Goal: Information Seeking & Learning: Learn about a topic

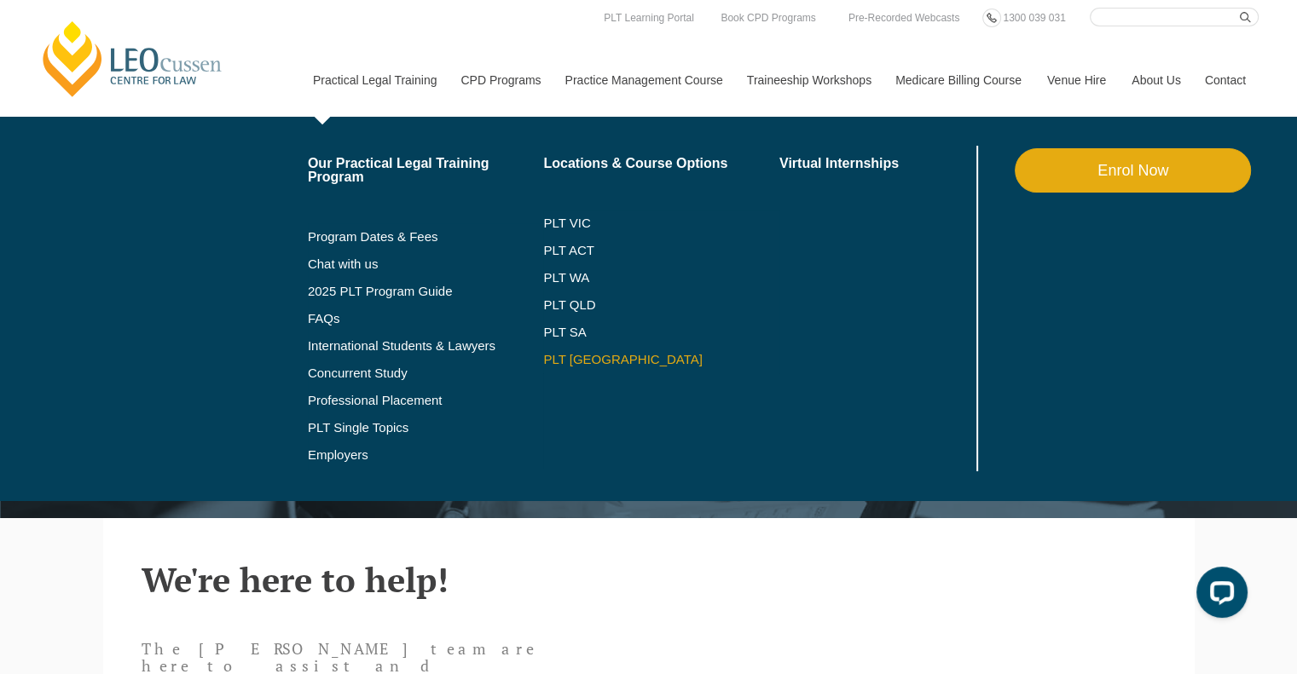
click at [574, 358] on link "PLT [GEOGRAPHIC_DATA]" at bounding box center [661, 360] width 236 height 14
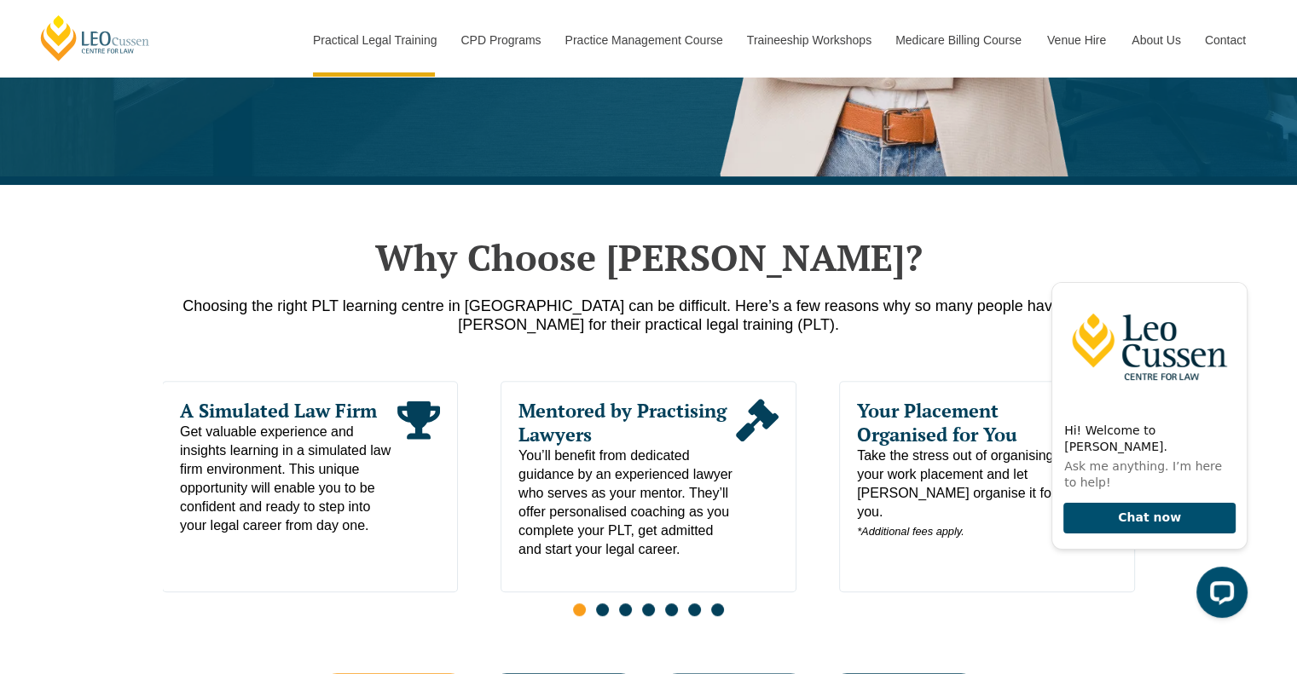
scroll to position [256, 0]
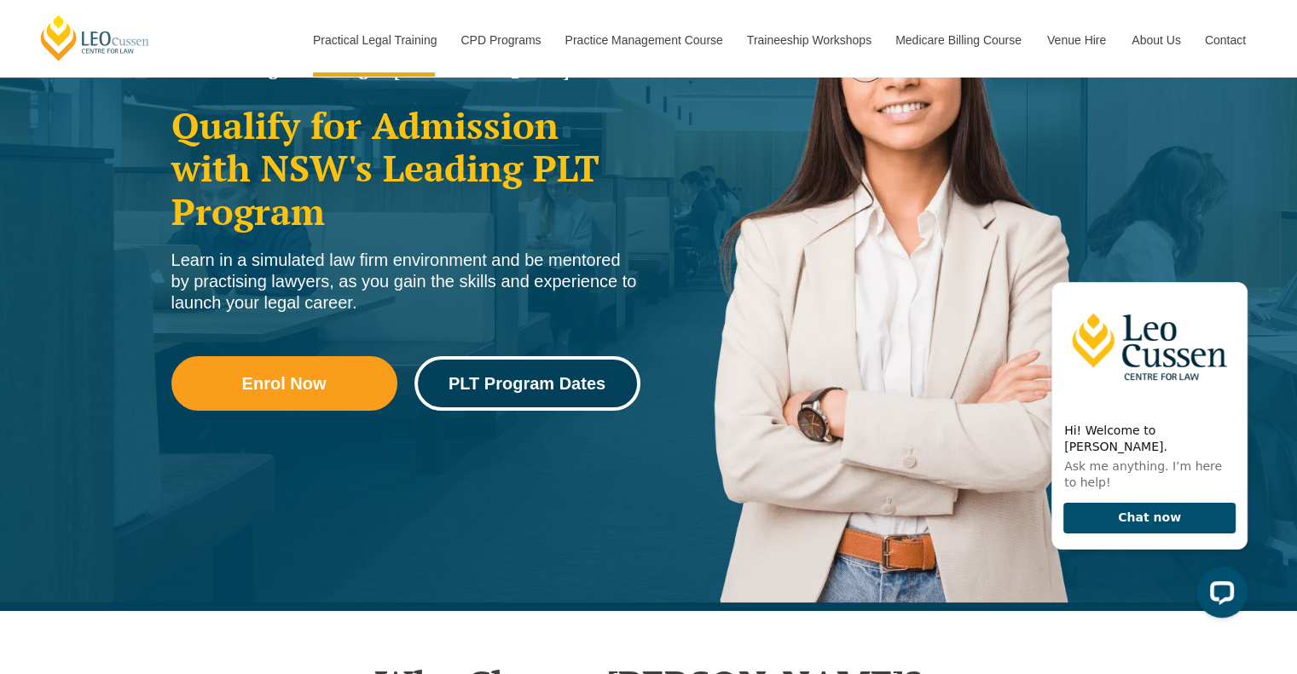
click at [507, 387] on span "PLT Program Dates" at bounding box center [527, 383] width 157 height 17
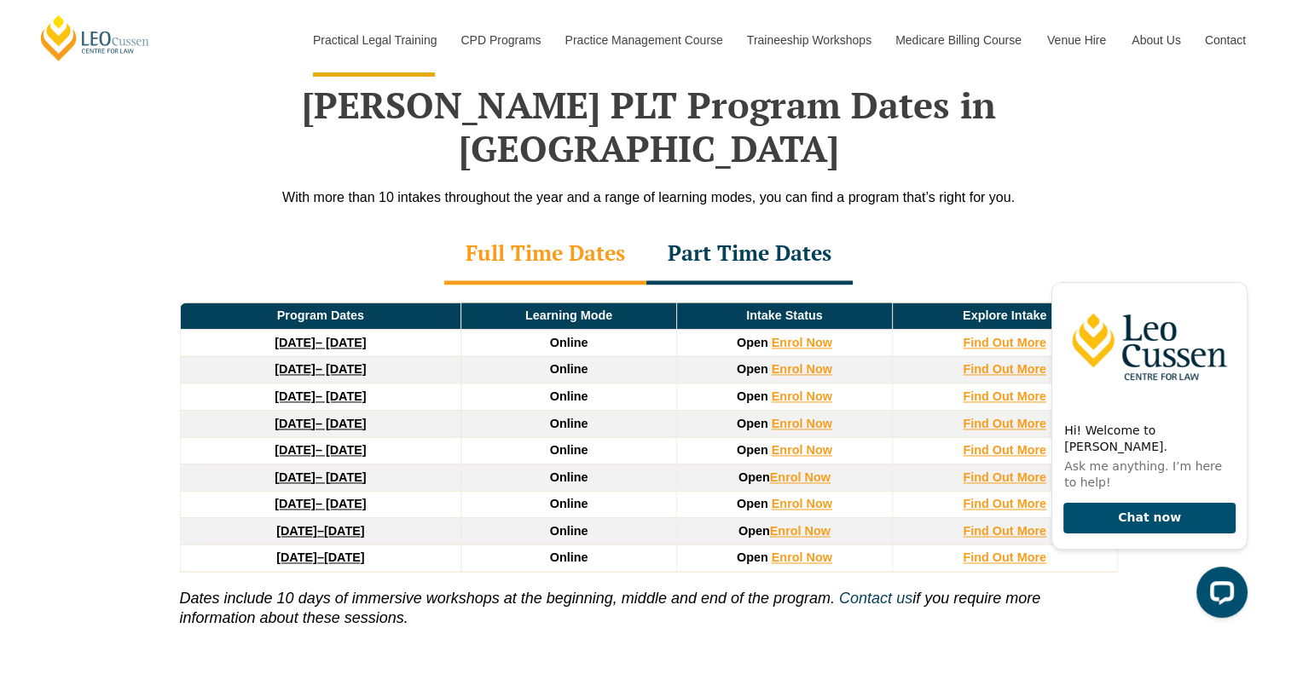
scroll to position [2457, 0]
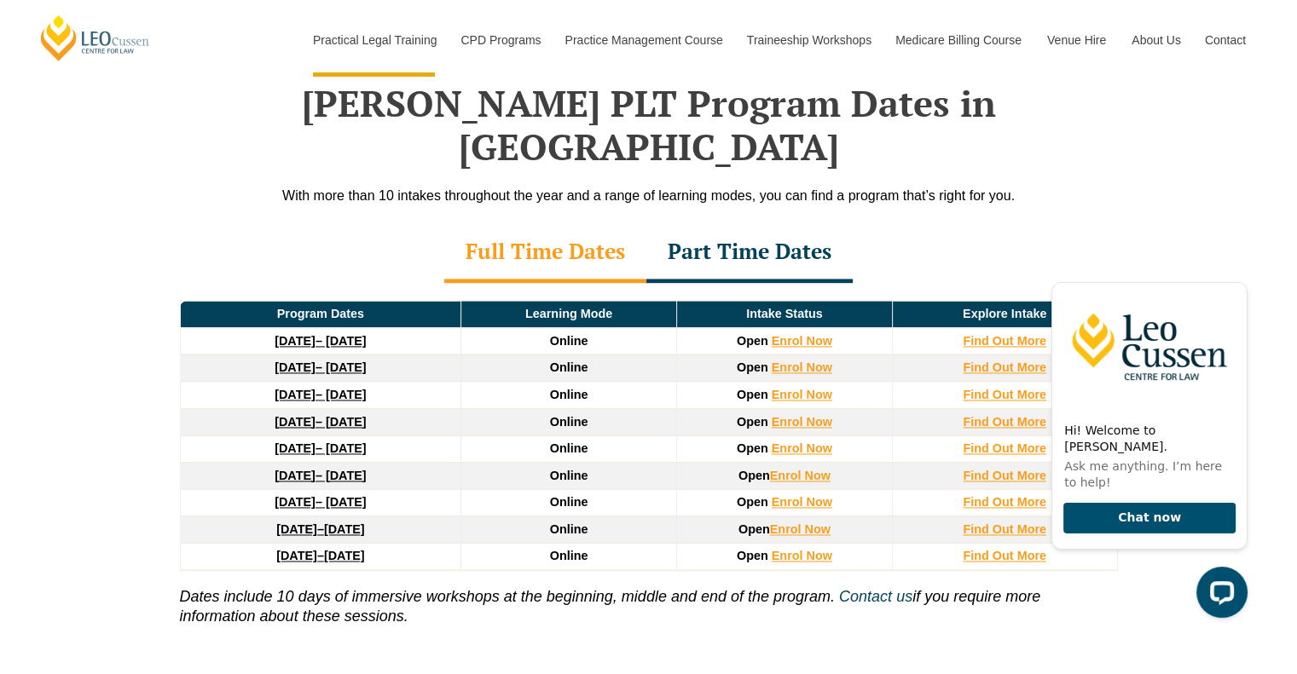
click at [745, 223] on div "Part Time Dates" at bounding box center [749, 253] width 206 height 60
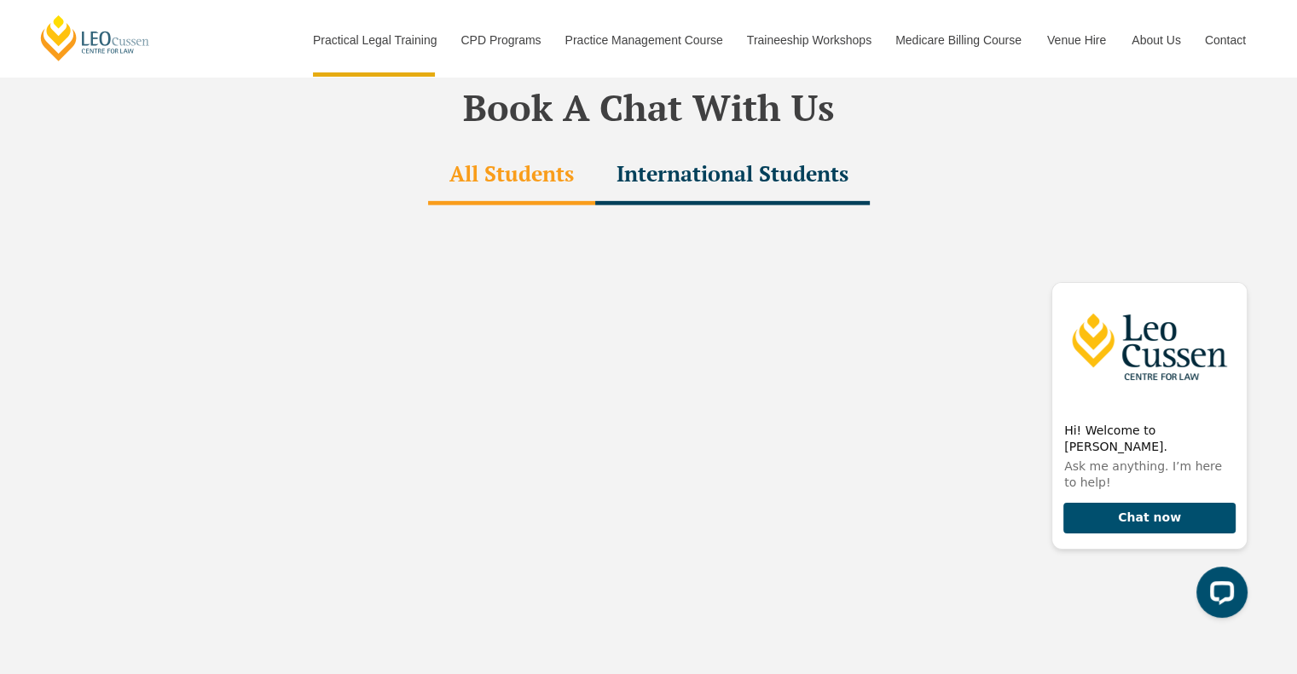
scroll to position [5442, 0]
